Goal: Task Accomplishment & Management: Use online tool/utility

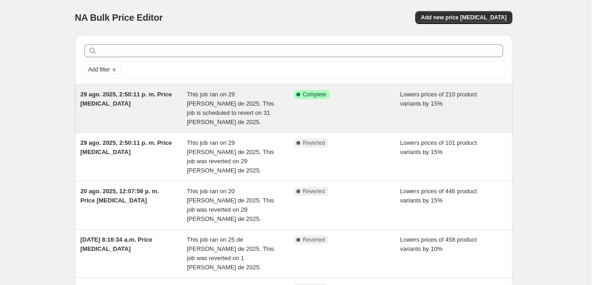
click at [180, 109] on div "29 ago. 2025, 2:50:11 p. m. Price [MEDICAL_DATA]" at bounding box center [134, 108] width 107 height 37
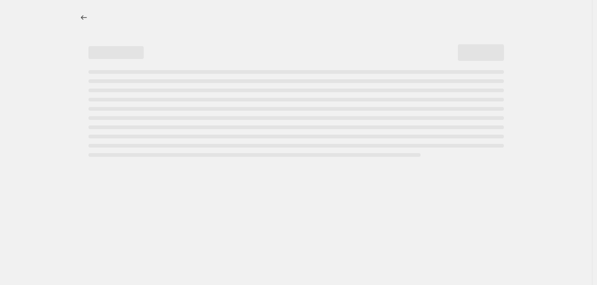
select select "percentage"
select select "collection"
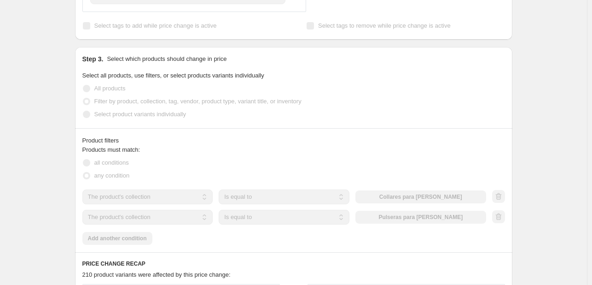
scroll to position [497, 0]
